Goal: Information Seeking & Learning: Learn about a topic

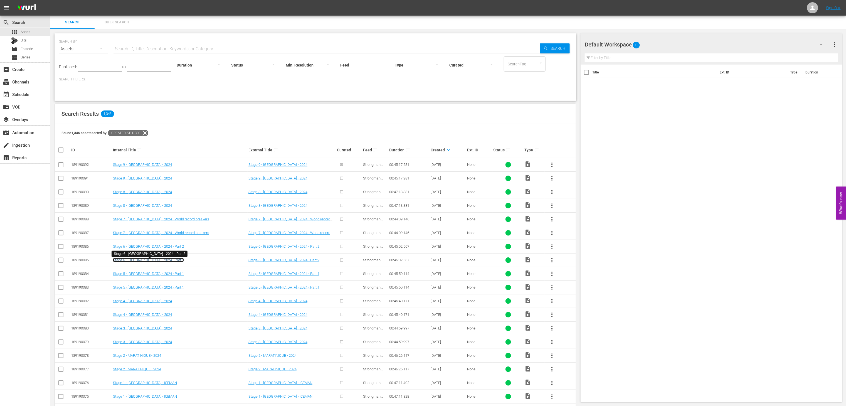
click at [157, 262] on link "Stage 6 - HOLLAND - 2024 - Part 2" at bounding box center [148, 260] width 71 height 4
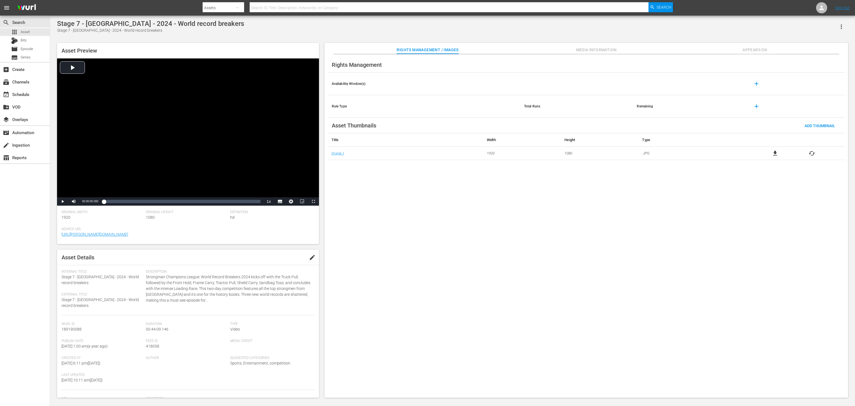
click at [187, 125] on div "Video Player" at bounding box center [188, 127] width 262 height 139
click at [125, 202] on div "Loaded : 0.45% 00:05:53.533 00:00:00.495" at bounding box center [182, 202] width 156 height 6
click at [141, 201] on div "00:10:22.219" at bounding box center [141, 202] width 0 height 6
click at [151, 171] on div "Video Player" at bounding box center [188, 127] width 262 height 139
click at [132, 200] on div "Loaded : 0.45% 00:08:05.519 00:00:00.694" at bounding box center [182, 202] width 156 height 6
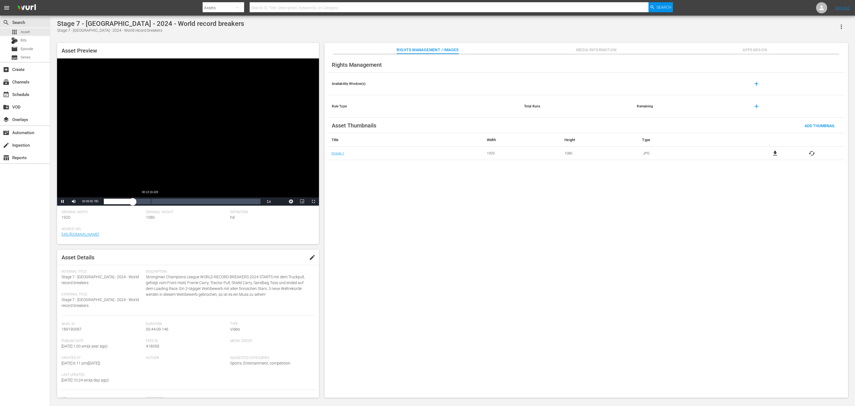
click at [151, 200] on div "00:13:16.629" at bounding box center [151, 202] width 0 height 6
